Goal: Communication & Community: Answer question/provide support

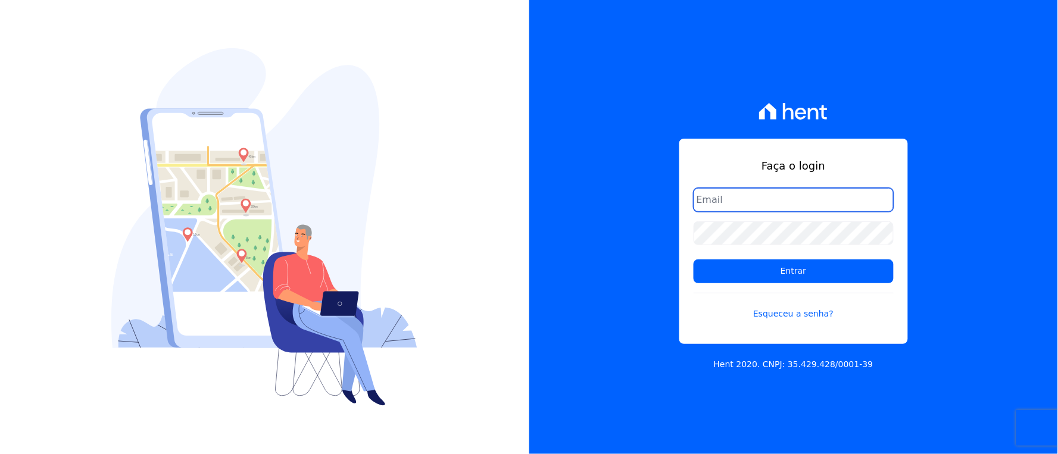
click at [708, 192] on input "email" at bounding box center [793, 200] width 200 height 24
type input "rh@cesariengenharia.com.br"
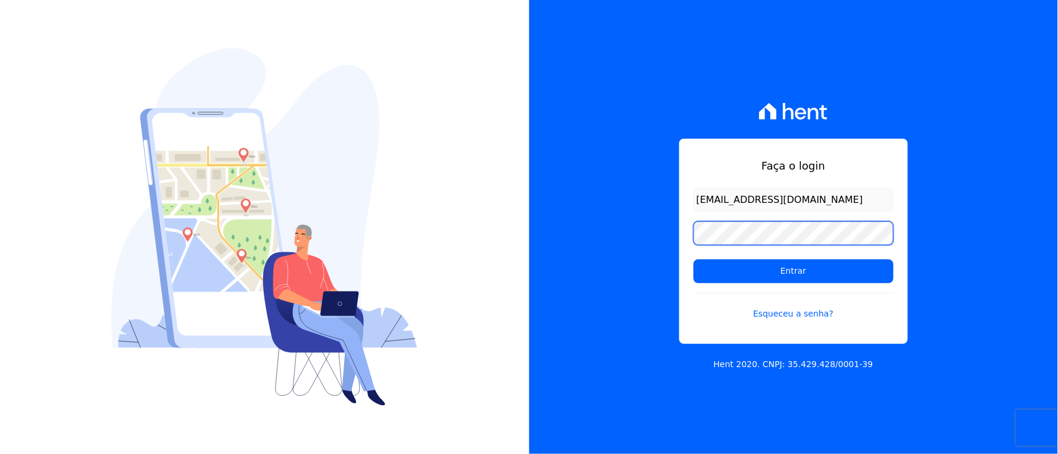
click at [596, 238] on div "Faça o login rh@cesariengenharia.com.br Entrar Esqueceu a senha? Hent 2020. CNP…" at bounding box center [793, 227] width 529 height 454
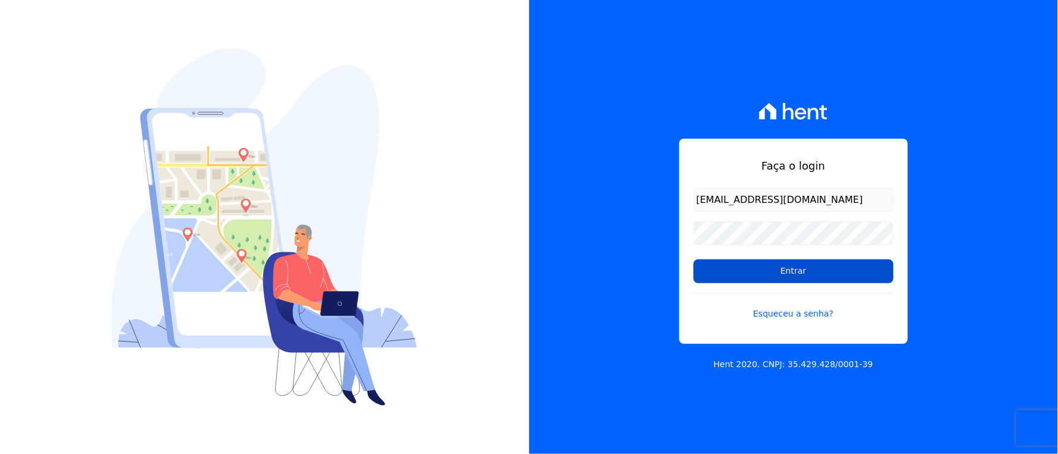
click at [722, 268] on input "Entrar" at bounding box center [793, 272] width 200 height 24
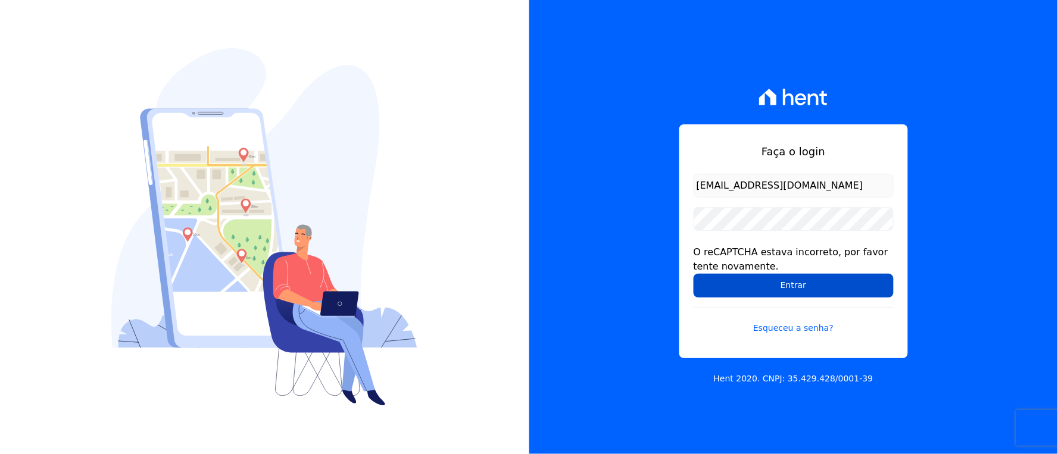
click at [711, 287] on input "Entrar" at bounding box center [793, 286] width 200 height 24
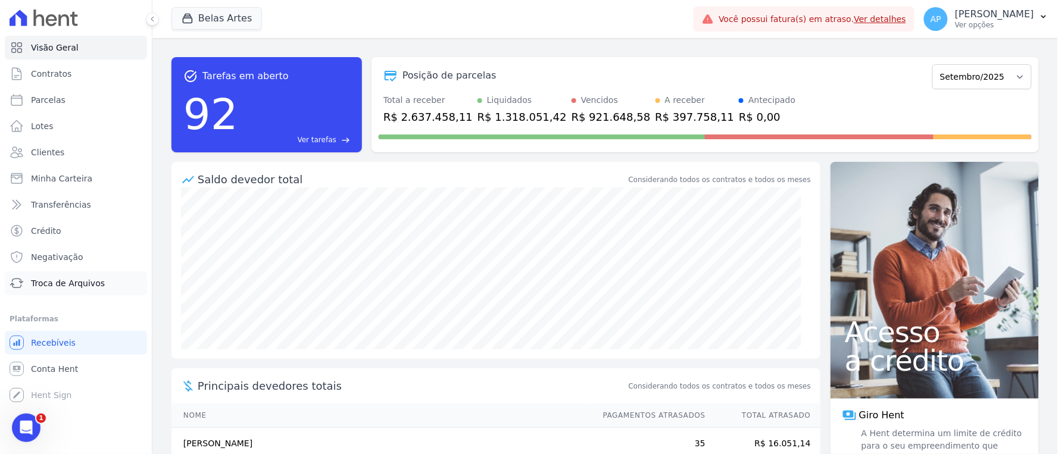
click at [85, 284] on span "Troca de Arquivos" at bounding box center [68, 283] width 74 height 12
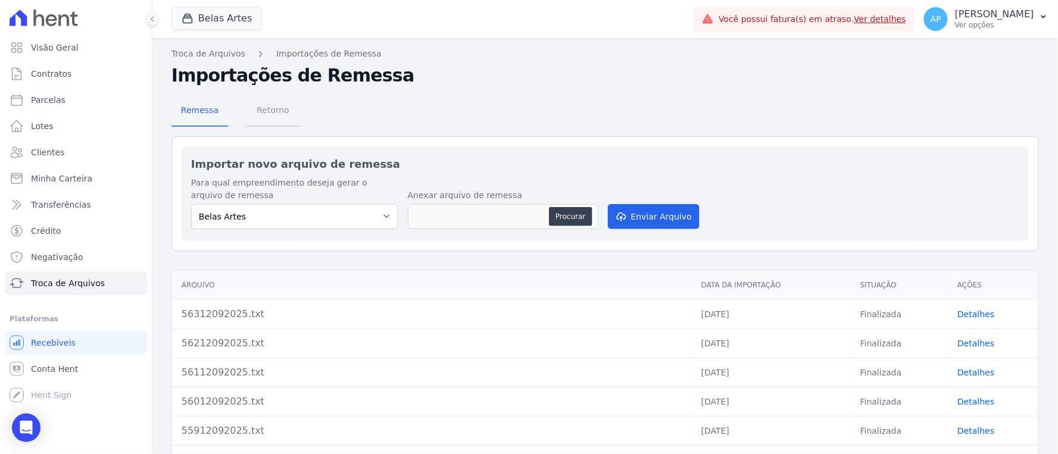
click at [252, 110] on span "Retorno" at bounding box center [272, 110] width 47 height 24
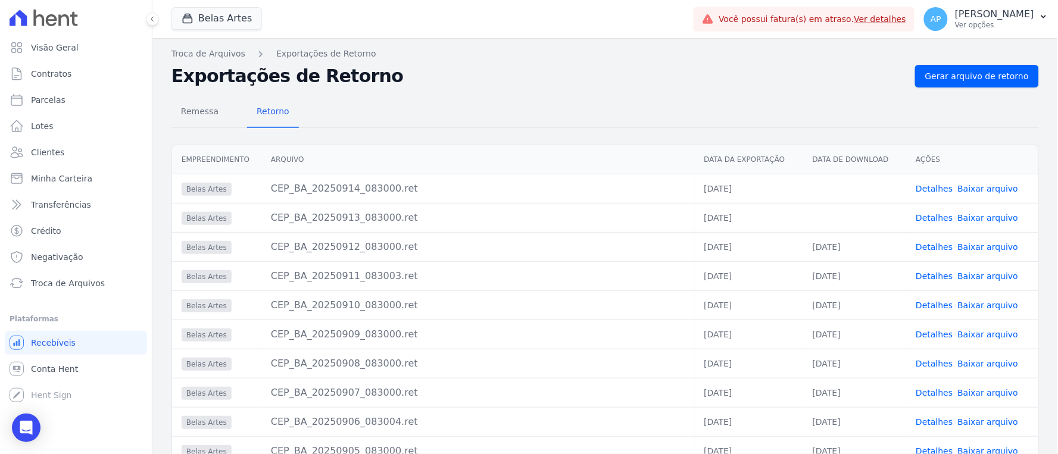
click at [976, 218] on link "Baixar arquivo" at bounding box center [988, 218] width 61 height 10
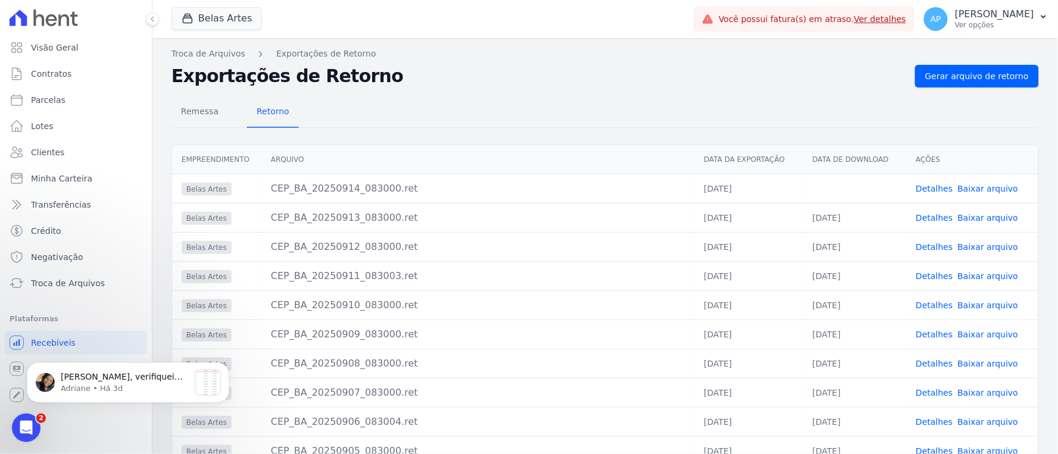
click at [969, 189] on link "Baixar arquivo" at bounding box center [988, 189] width 61 height 10
click at [63, 379] on p "[PERSON_NAME], verifiquei que essa parcela trata-se de uma renegociação. Em Det…" at bounding box center [125, 377] width 129 height 12
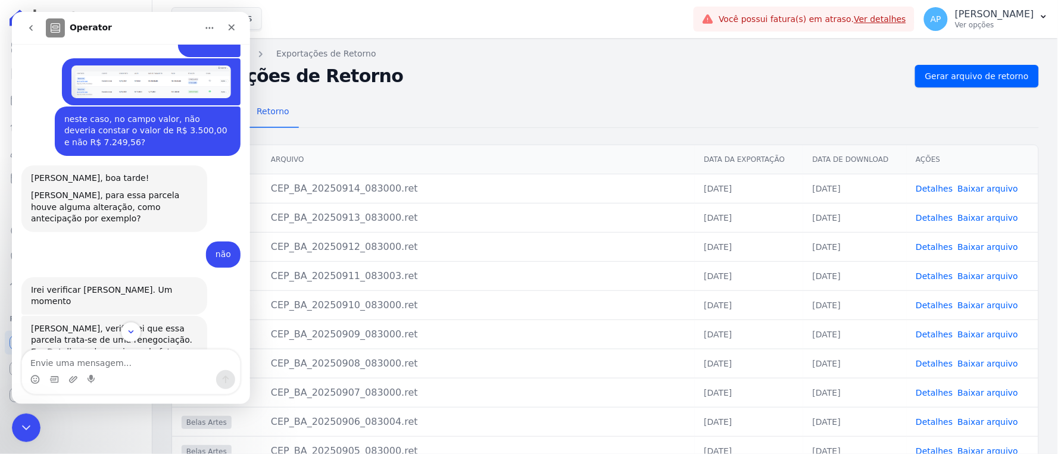
scroll to position [1968, 0]
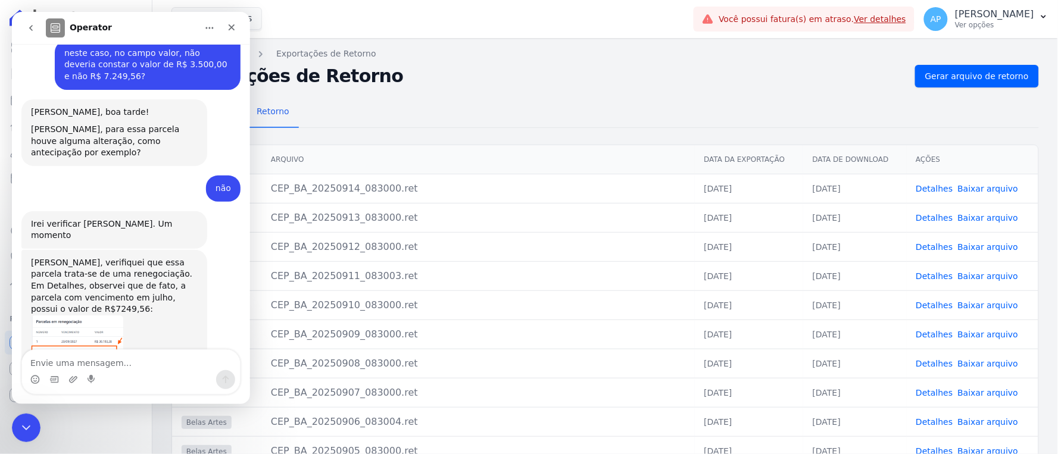
click at [96, 362] on textarea "Envie uma mensagem..." at bounding box center [130, 359] width 218 height 20
type textarea "e"
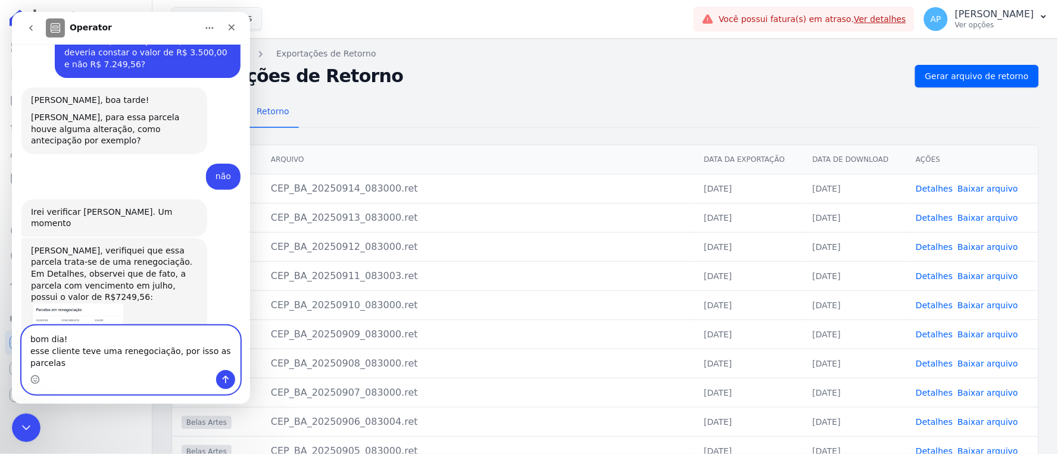
scroll to position [1991, 0]
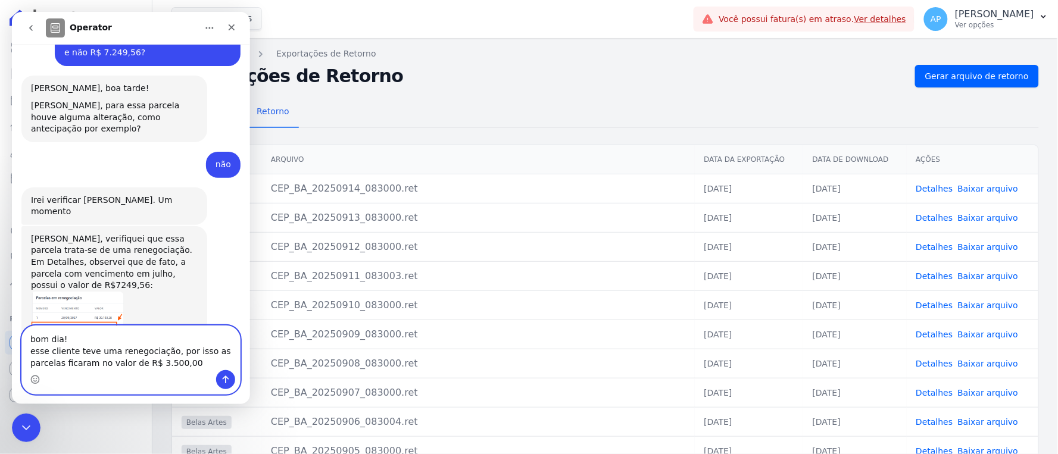
type textarea "bom dia! esse cliente teve uma renegociação, por isso as parcelas ficaram no va…"
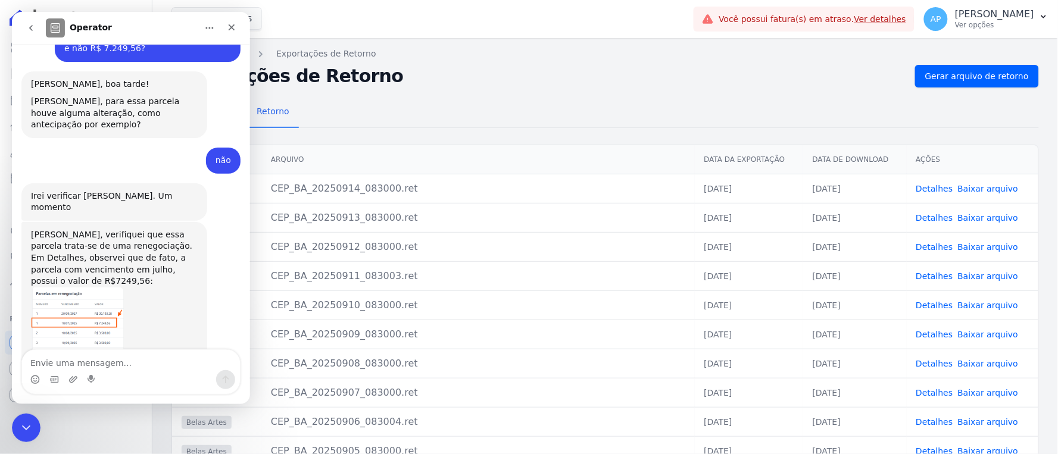
scroll to position [1991, 0]
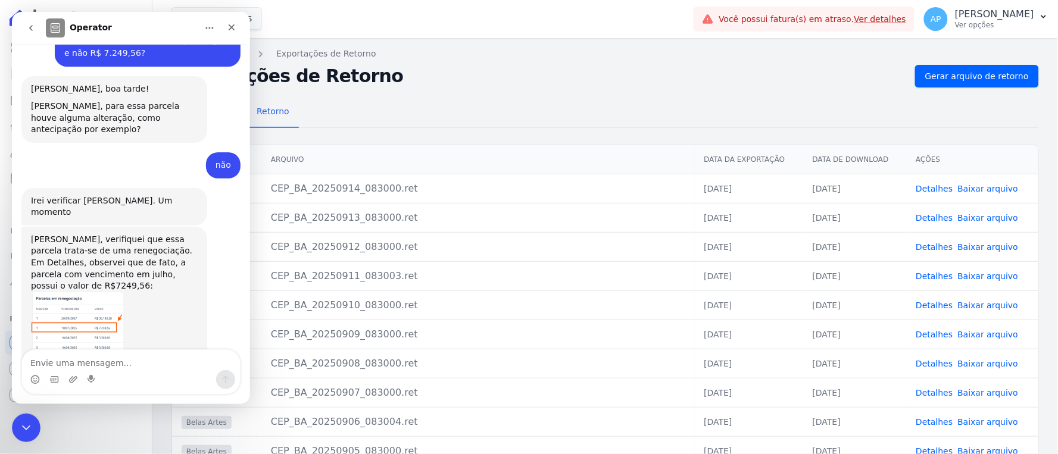
click at [149, 381] on div "Messenger da Intercom" at bounding box center [130, 379] width 218 height 19
click at [115, 356] on textarea "Envie uma mensagem..." at bounding box center [130, 359] width 218 height 20
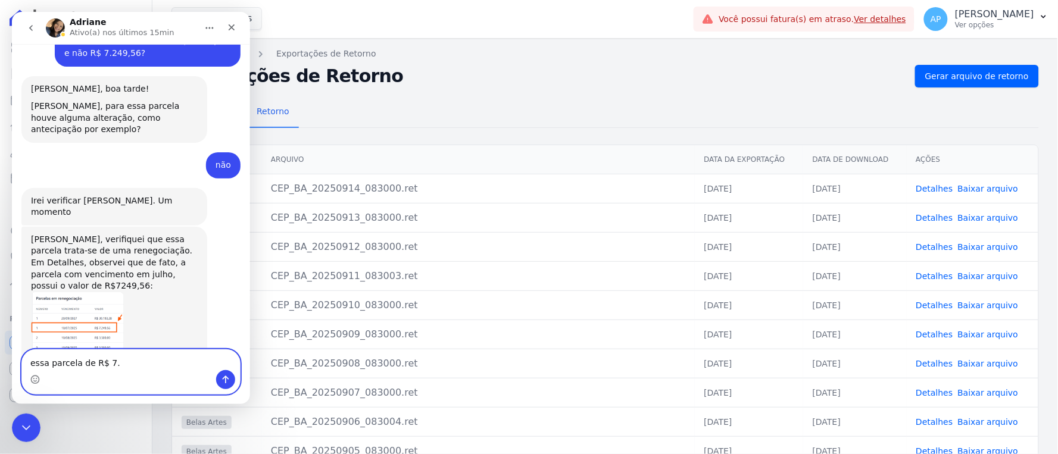
scroll to position [2043, 0]
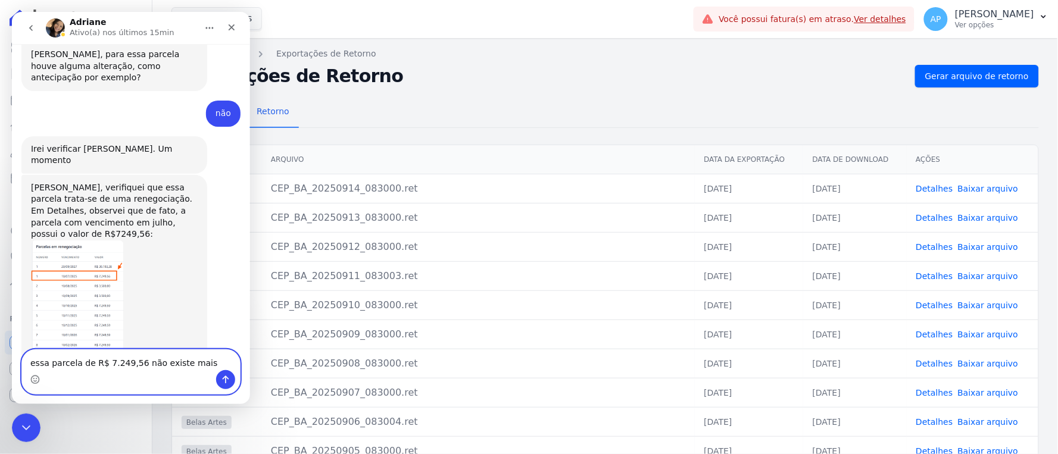
type textarea "essa parcela de R$ 7.249,56 não existe mais."
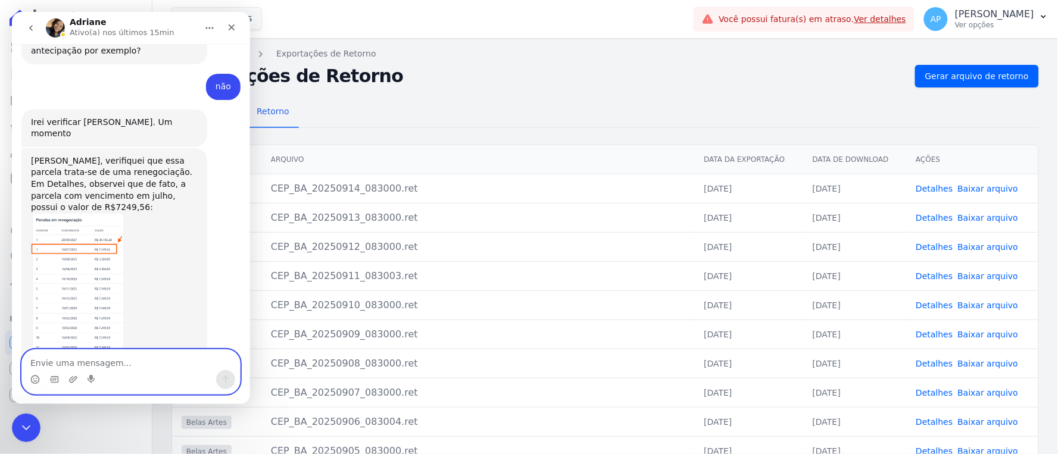
scroll to position [1871, 0]
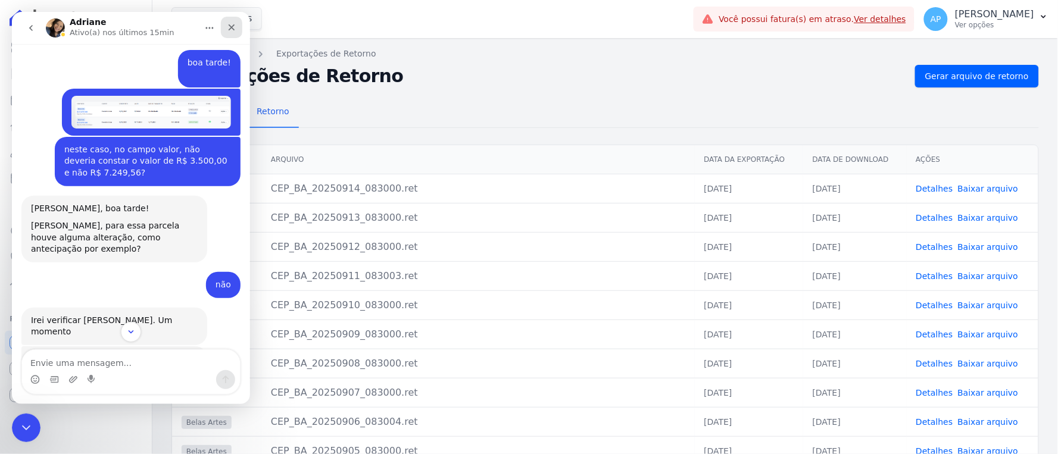
click at [229, 26] on icon "Fechar" at bounding box center [231, 27] width 10 height 10
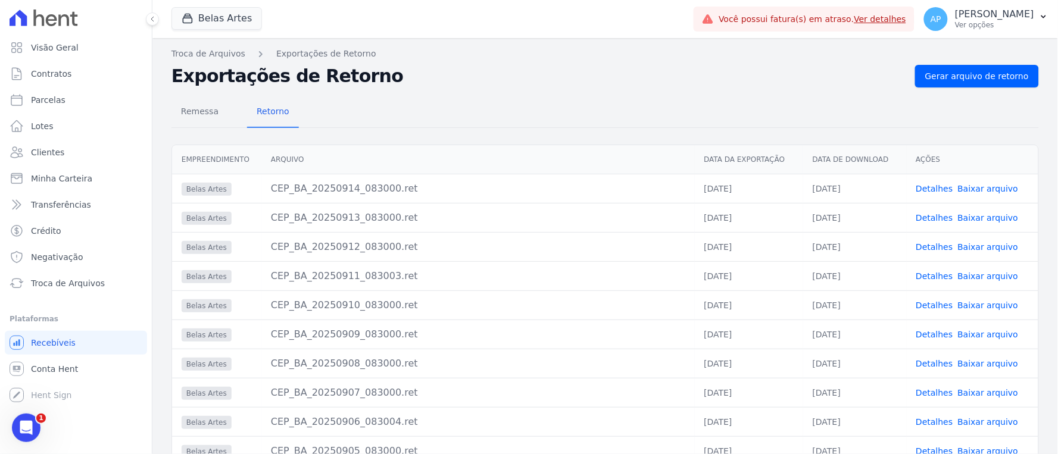
scroll to position [2115, 0]
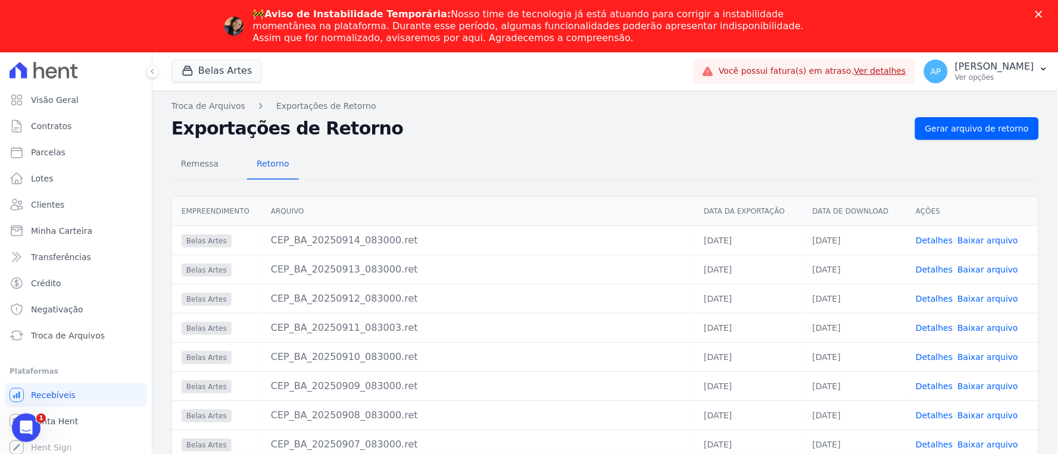
scroll to position [66, 0]
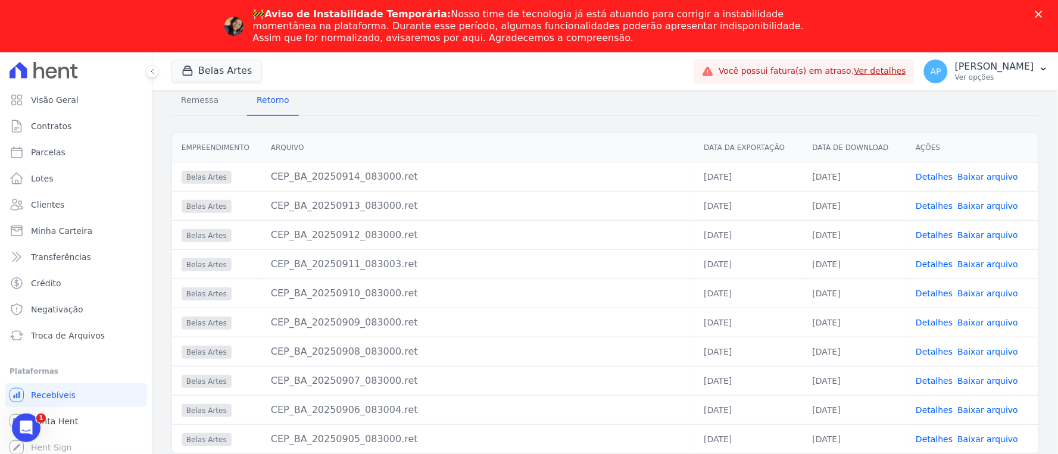
click at [854, 68] on link "Ver detalhes" at bounding box center [880, 71] width 52 height 10
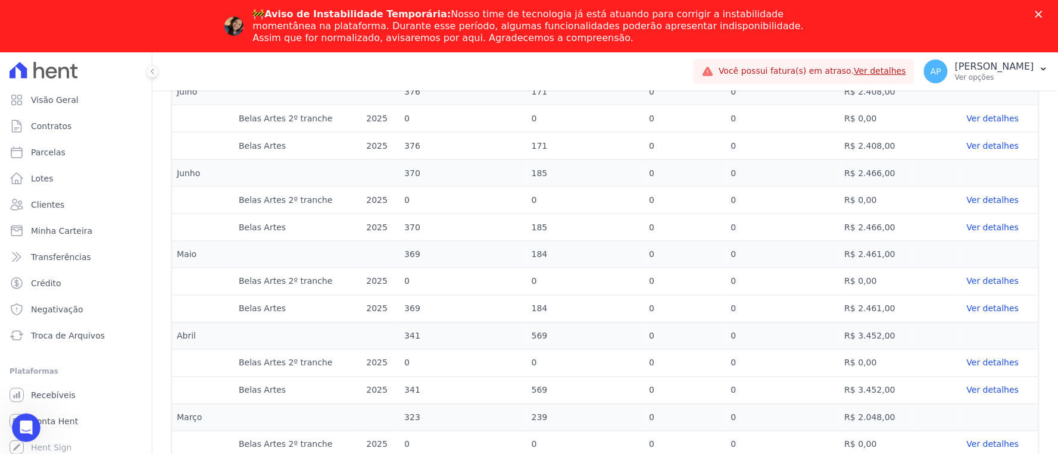
scroll to position [697, 0]
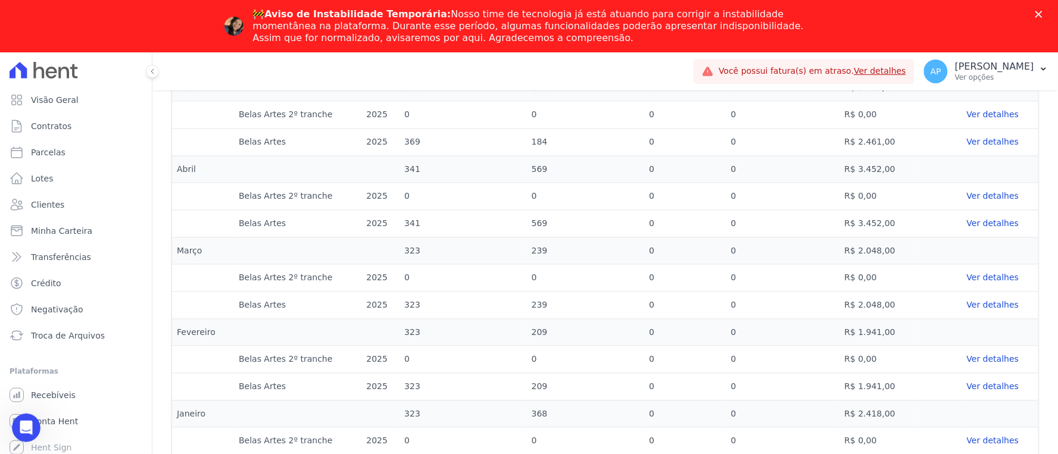
click at [1046, 15] on div "Fechar" at bounding box center [1041, 14] width 12 height 7
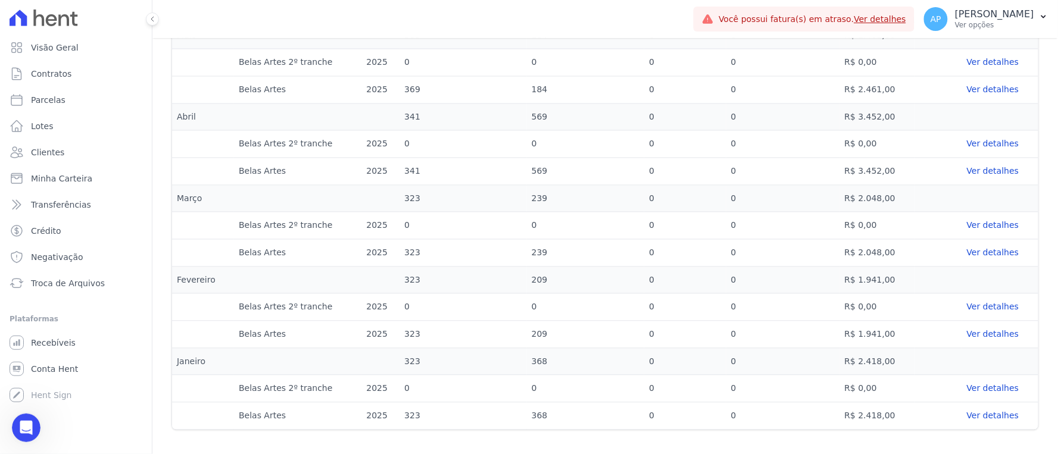
scroll to position [366, 0]
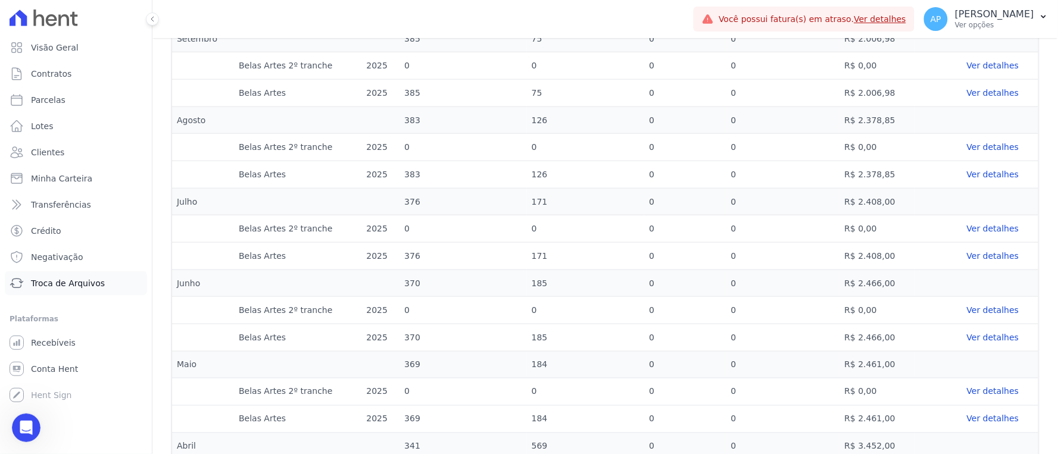
click at [45, 284] on span "Troca de Arquivos" at bounding box center [68, 283] width 74 height 12
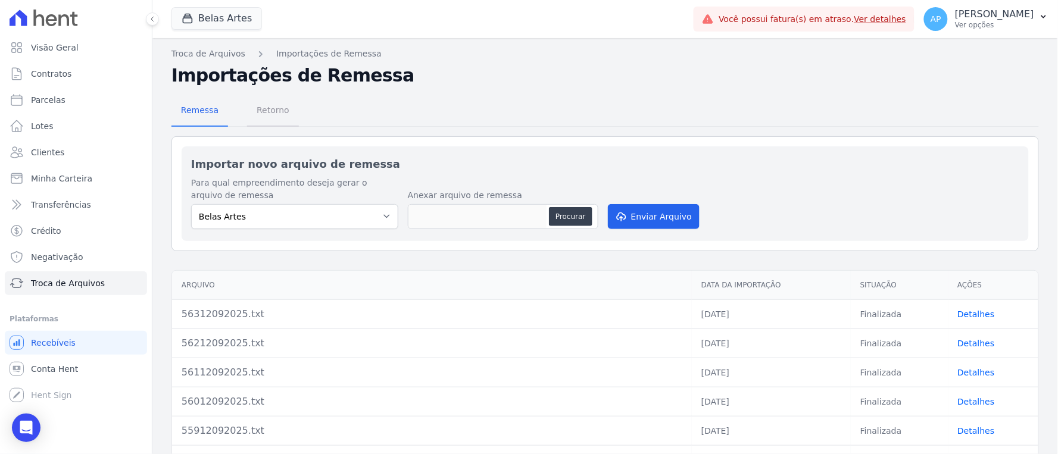
click at [271, 115] on span "Retorno" at bounding box center [272, 110] width 47 height 24
